Goal: Task Accomplishment & Management: Use online tool/utility

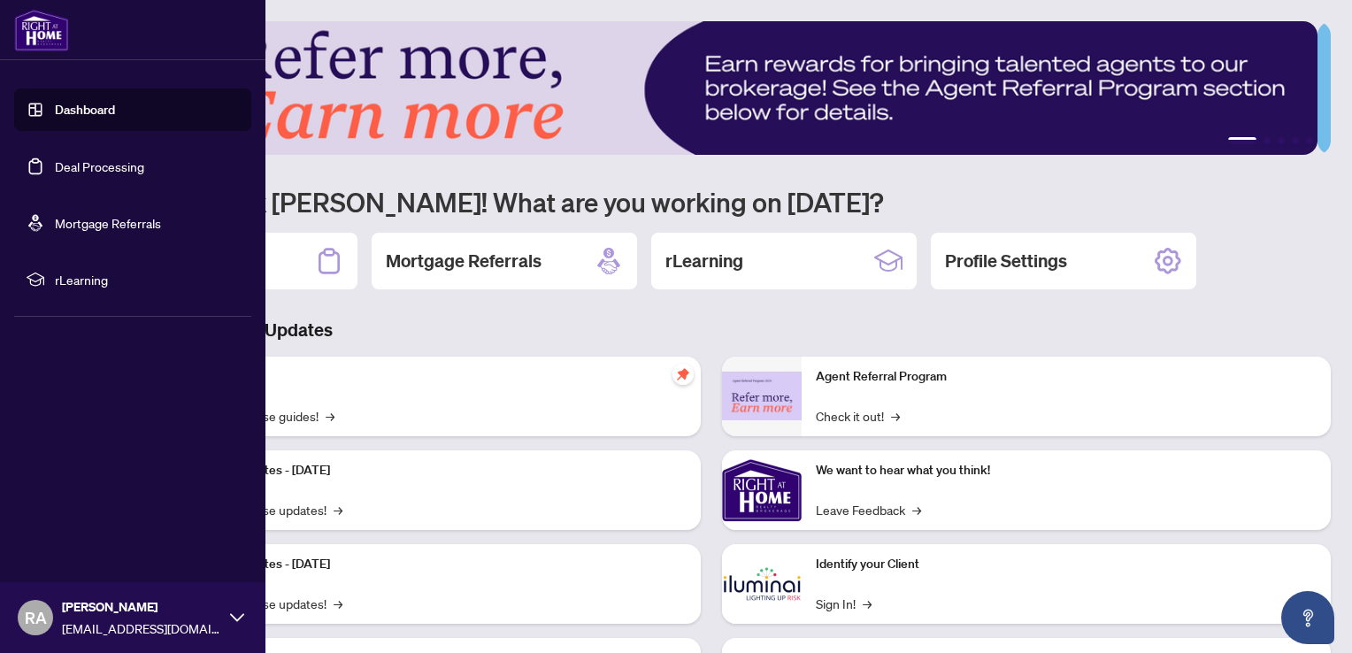
click at [55, 161] on link "Deal Processing" at bounding box center [99, 166] width 89 height 16
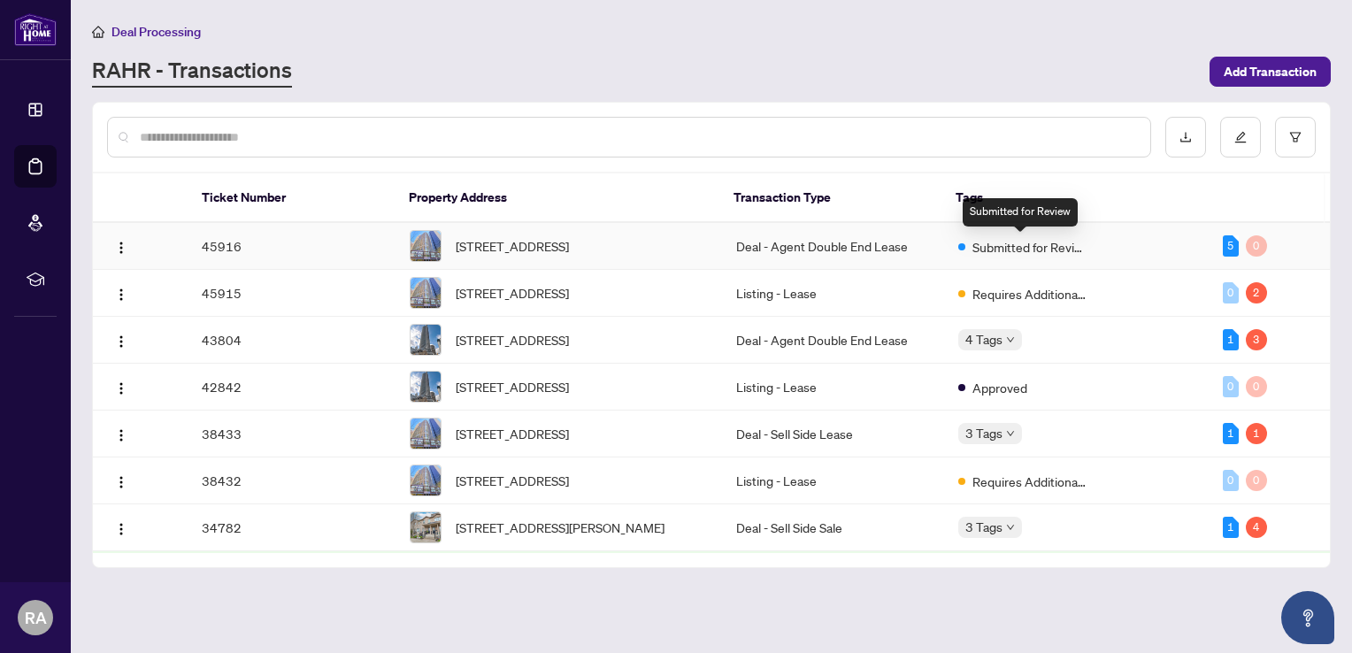
click at [1022, 250] on span "Submitted for Review" at bounding box center [1029, 246] width 115 height 19
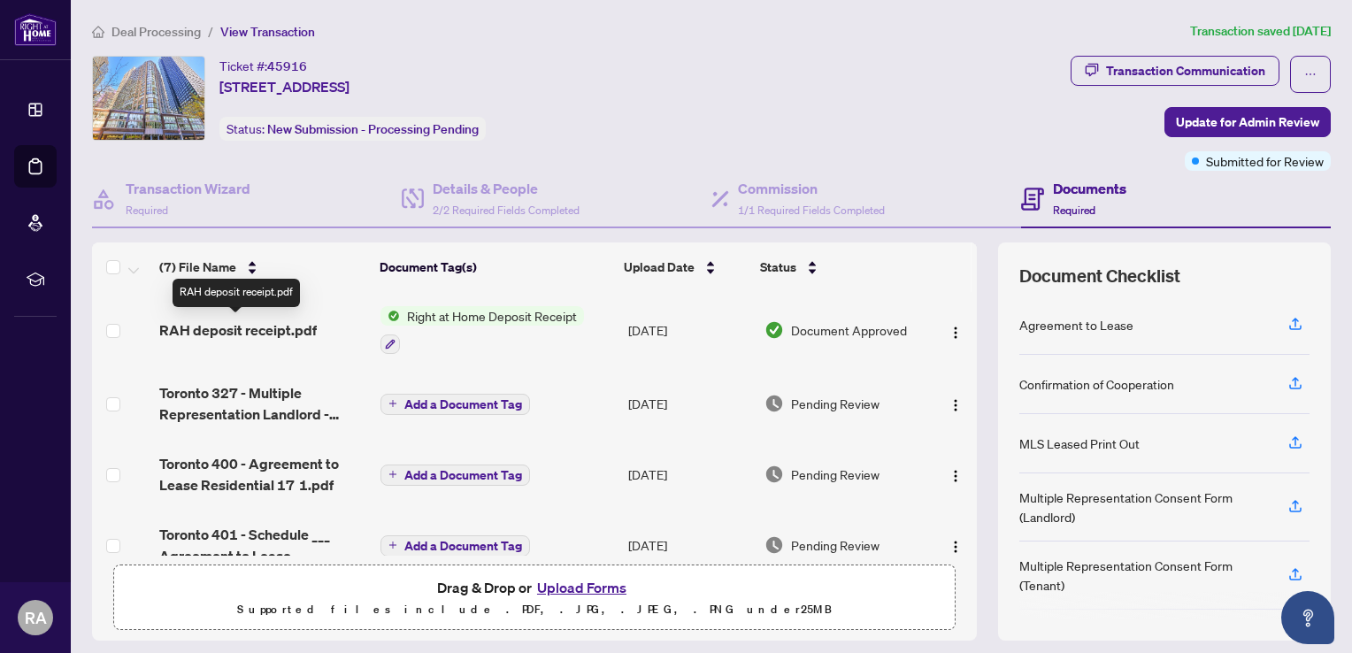
click at [276, 332] on span "RAH deposit receipt.pdf" at bounding box center [237, 329] width 157 height 21
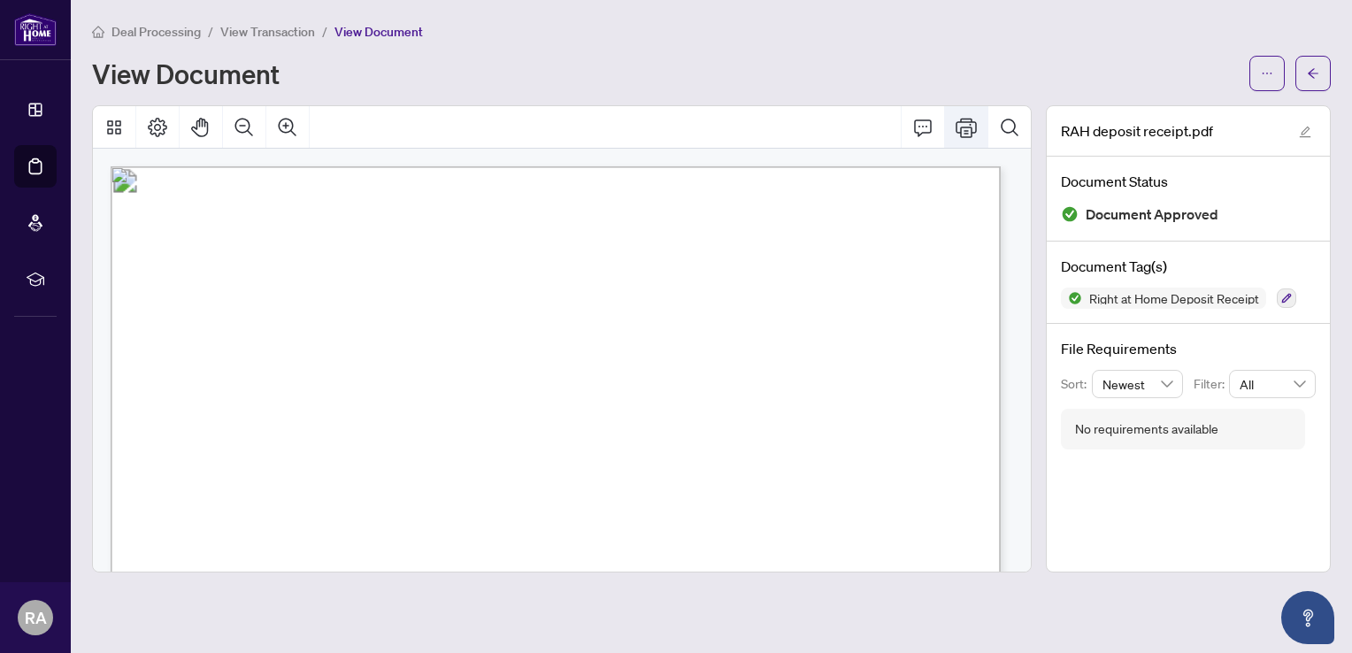
click at [963, 131] on icon "Print" at bounding box center [965, 127] width 21 height 21
